Goal: Check status: Check status

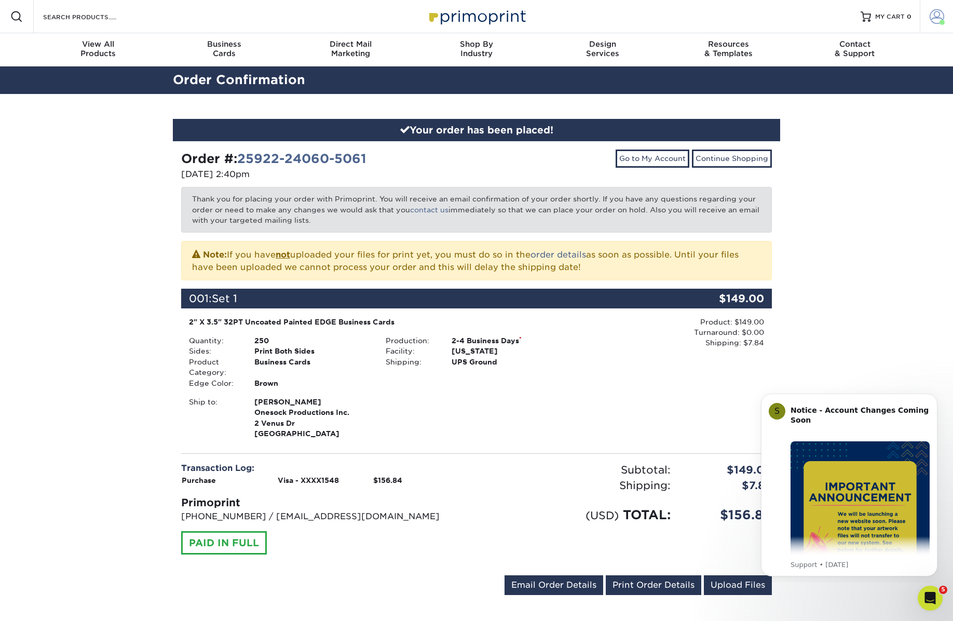
click at [937, 15] on span at bounding box center [937, 16] width 15 height 15
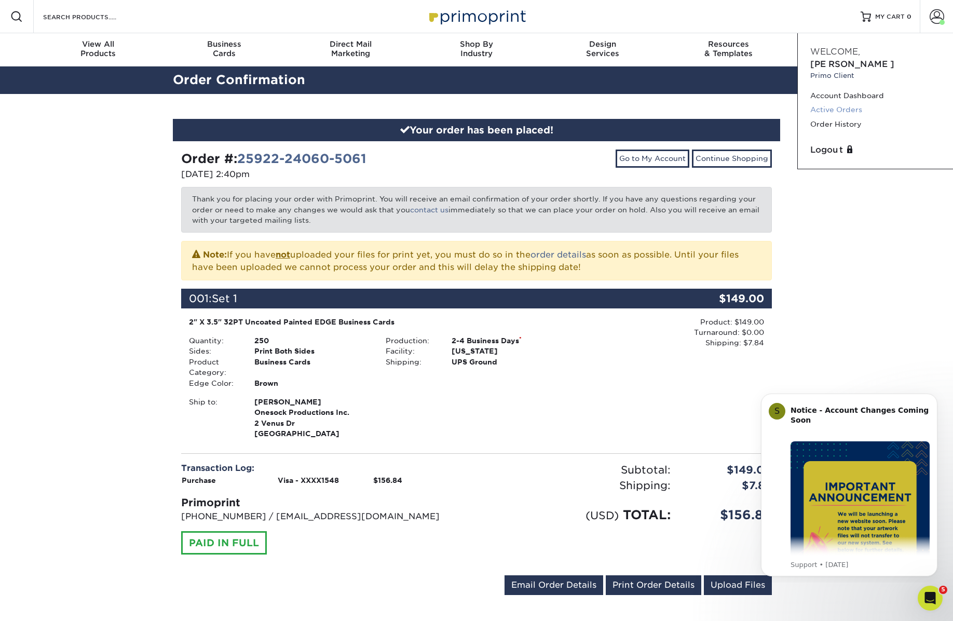
click at [822, 103] on link "Active Orders" at bounding box center [876, 110] width 130 height 14
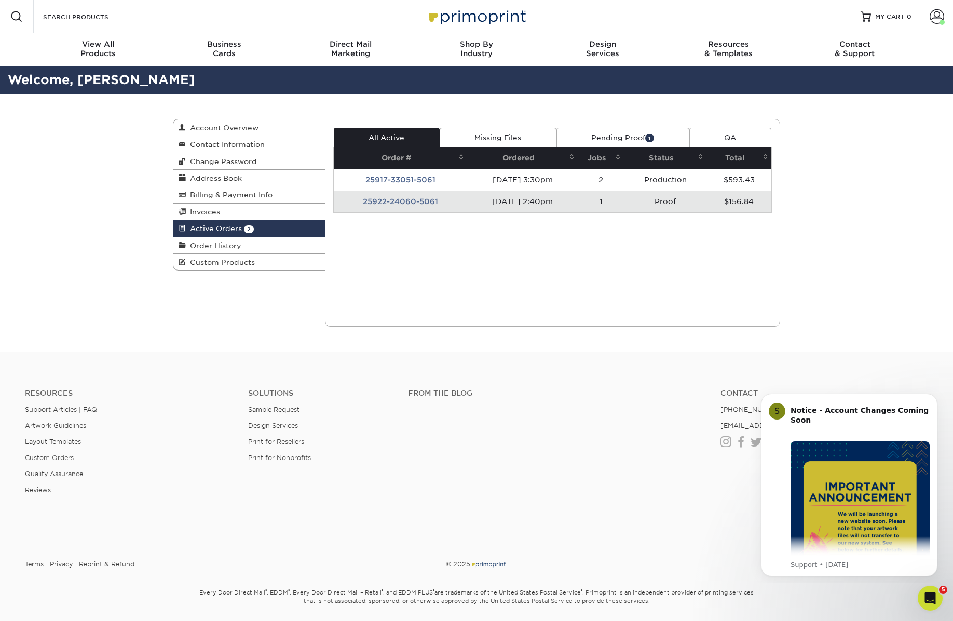
click at [396, 203] on td "25922-24060-5061" at bounding box center [400, 202] width 133 height 22
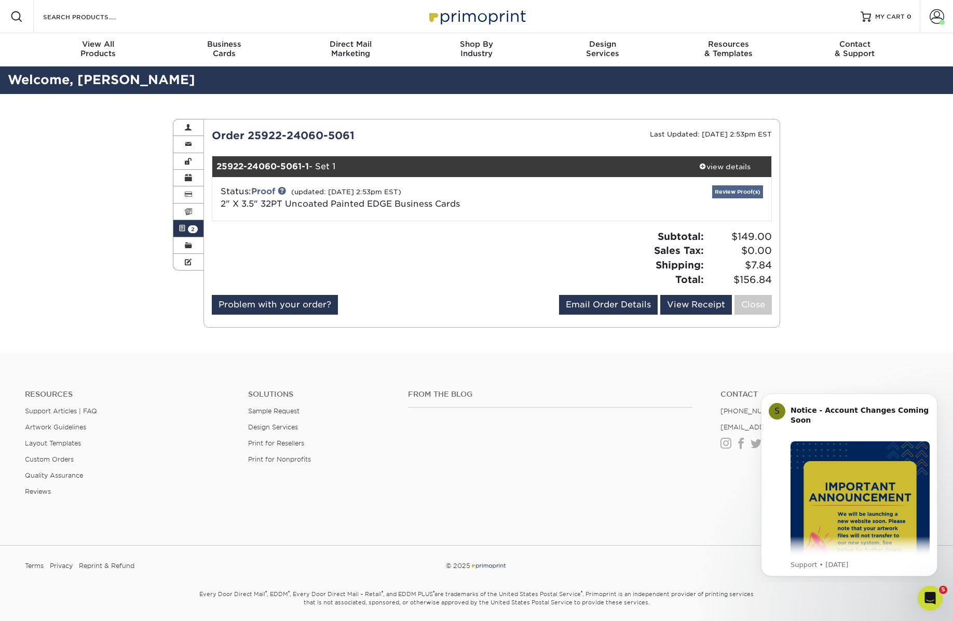
click at [738, 194] on link "Review Proof(s)" at bounding box center [737, 191] width 51 height 13
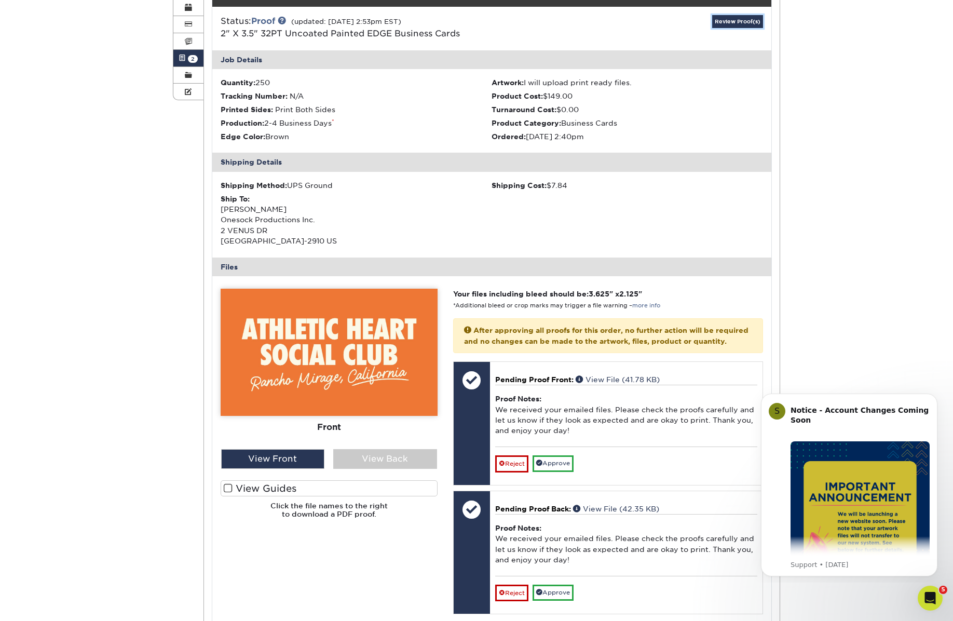
scroll to position [171, 0]
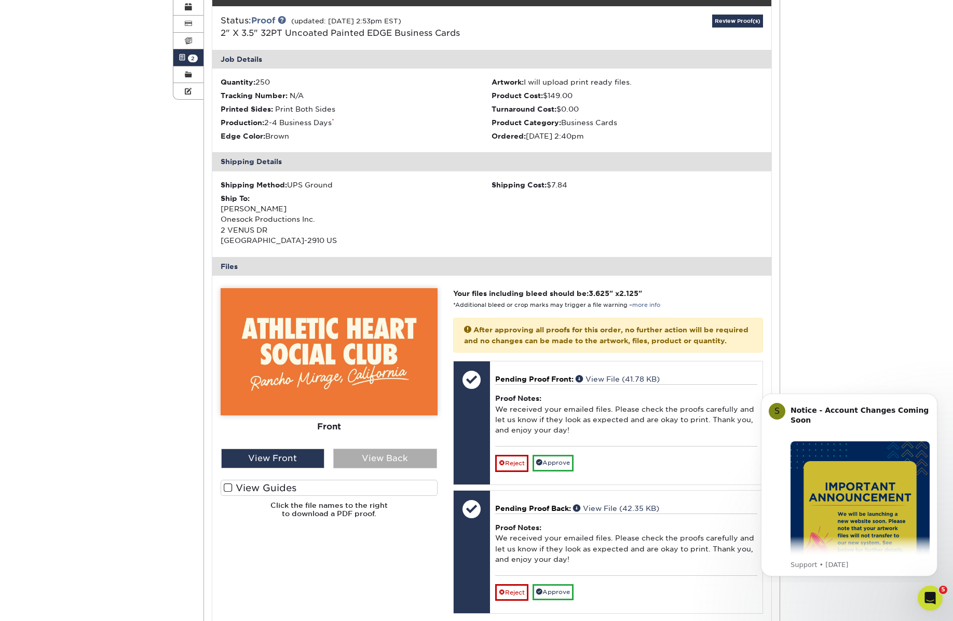
click at [378, 462] on div "View Back" at bounding box center [385, 459] width 104 height 20
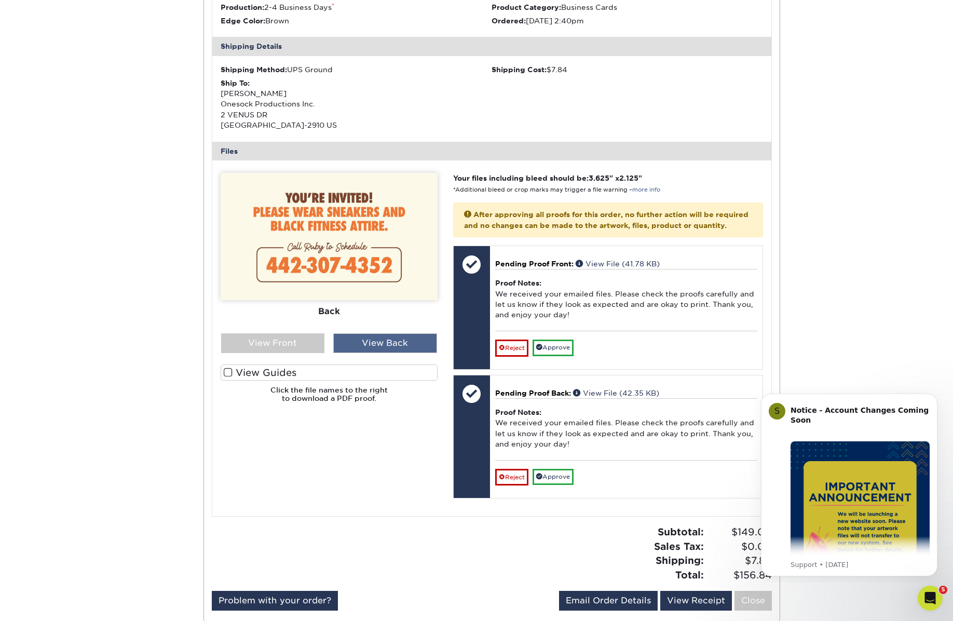
scroll to position [287, 0]
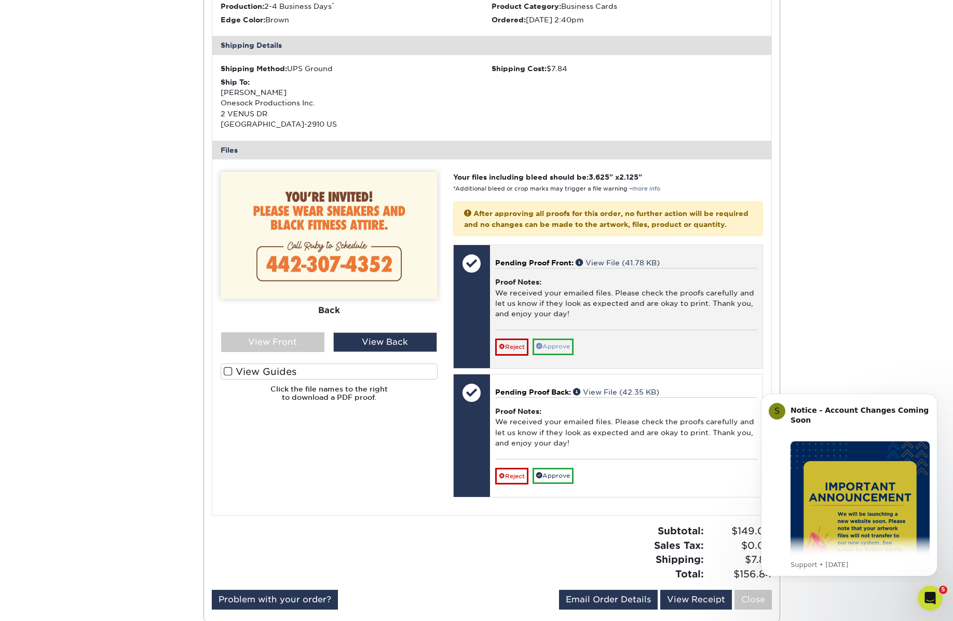
click at [565, 355] on link "Approve" at bounding box center [553, 347] width 41 height 16
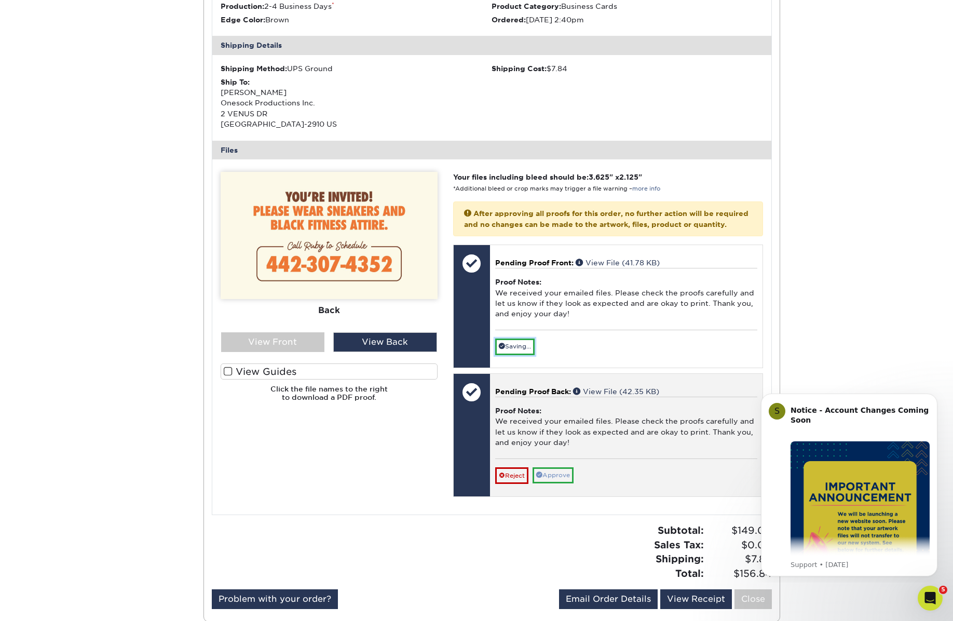
click at [551, 483] on link "Approve" at bounding box center [553, 475] width 41 height 16
